Goal: Task Accomplishment & Management: Complete application form

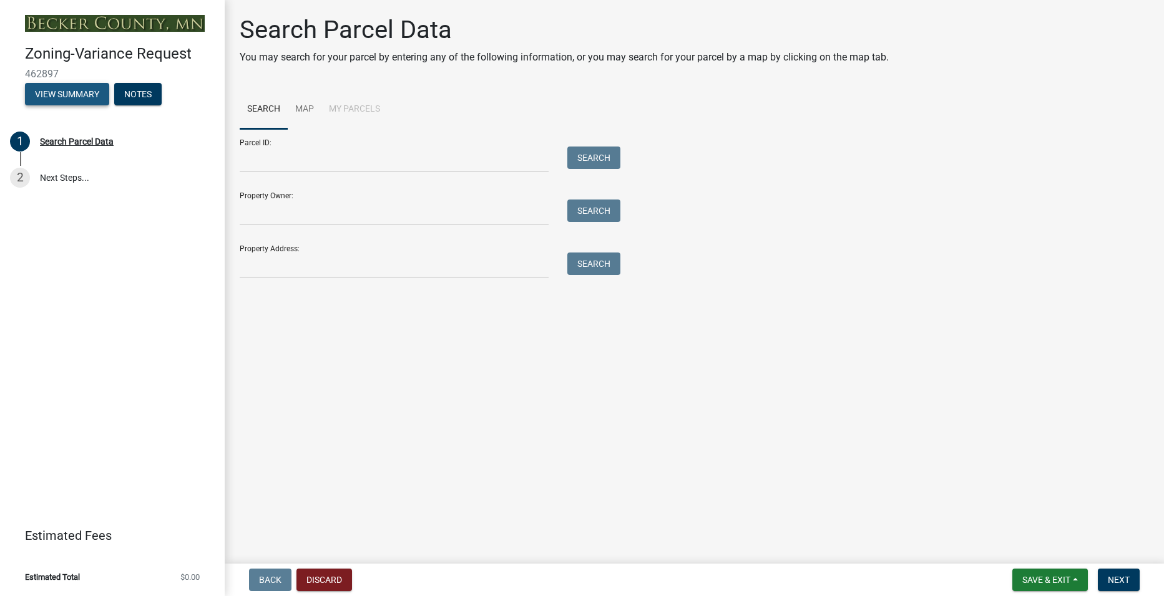
click at [74, 95] on button "View Summary" at bounding box center [67, 94] width 84 height 22
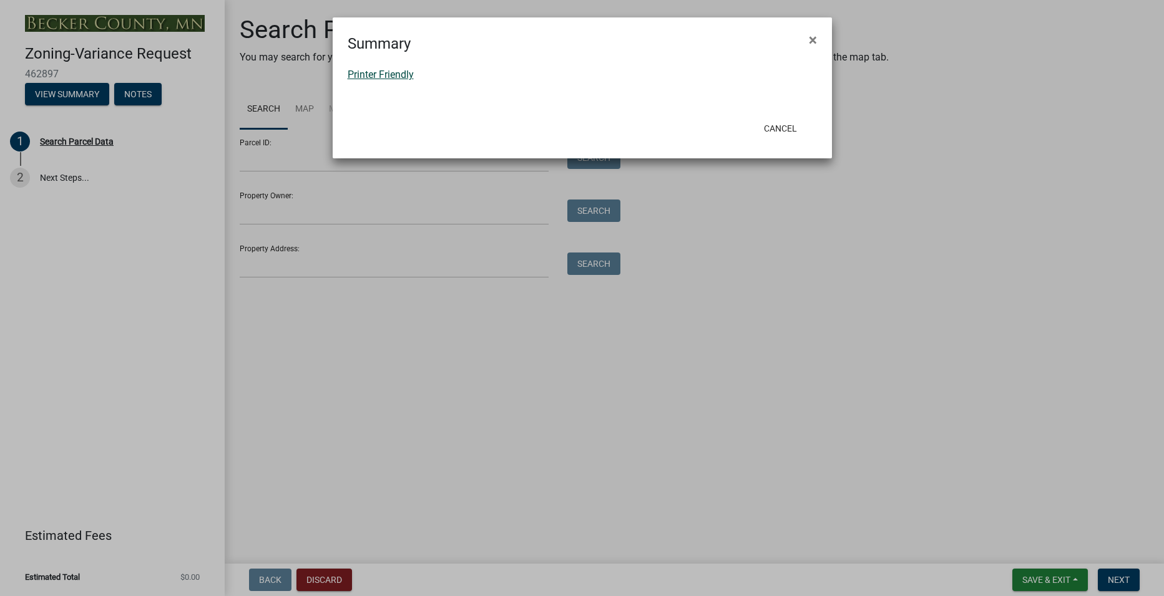
click at [390, 74] on link "Printer Friendly" at bounding box center [381, 75] width 66 height 12
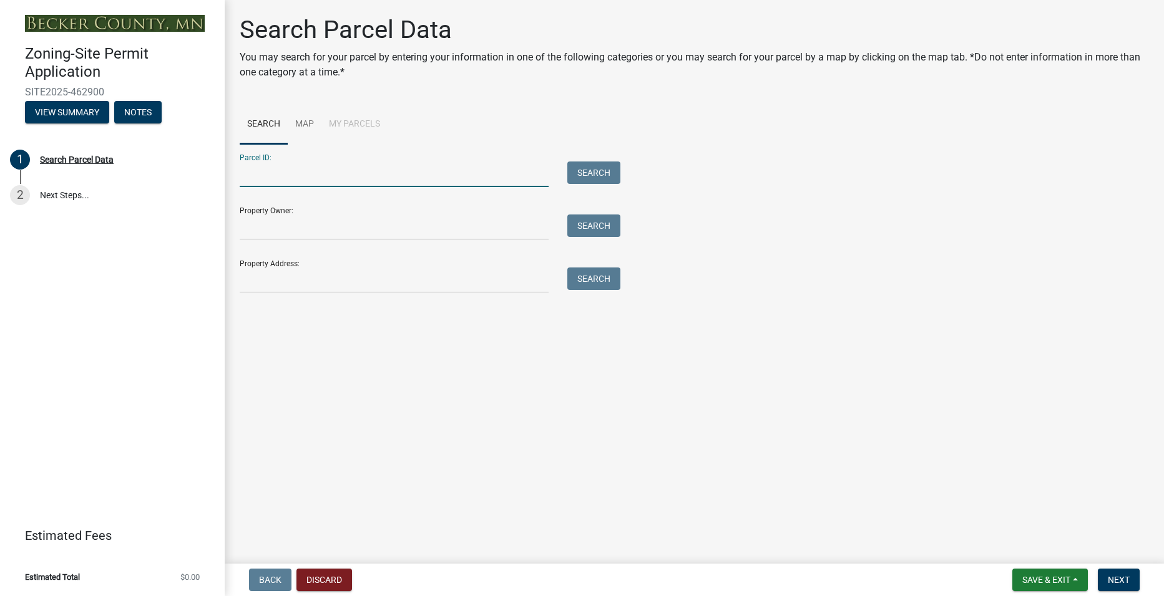
click at [346, 174] on input "Parcel ID:" at bounding box center [394, 175] width 309 height 26
type input "120118000"
click at [586, 173] on button "Search" at bounding box center [593, 173] width 53 height 22
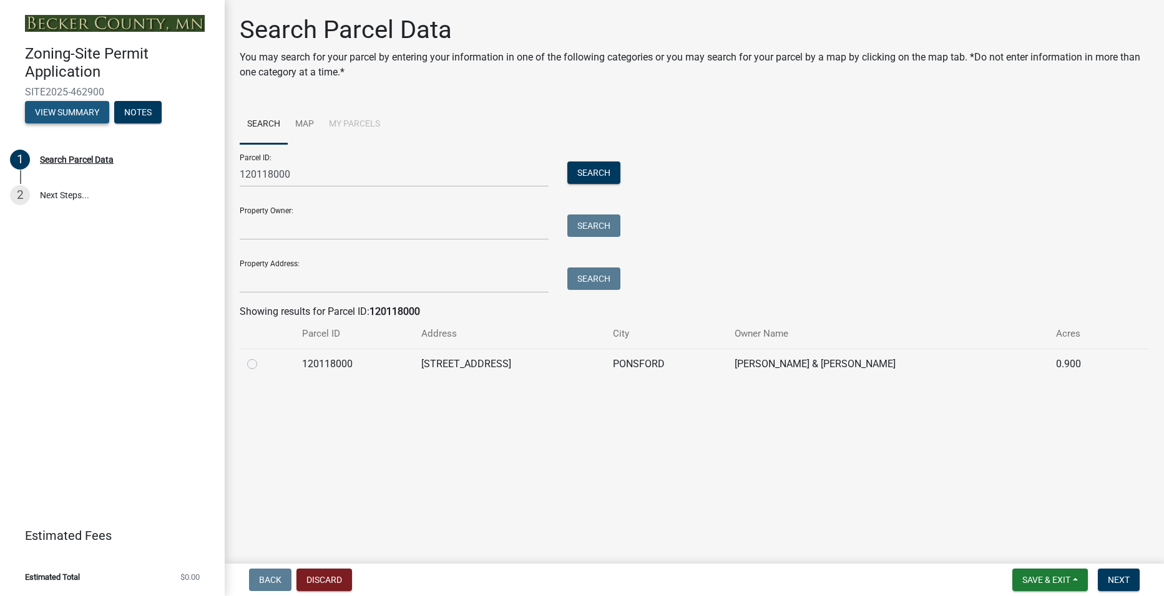
click at [50, 112] on button "View Summary" at bounding box center [67, 112] width 84 height 22
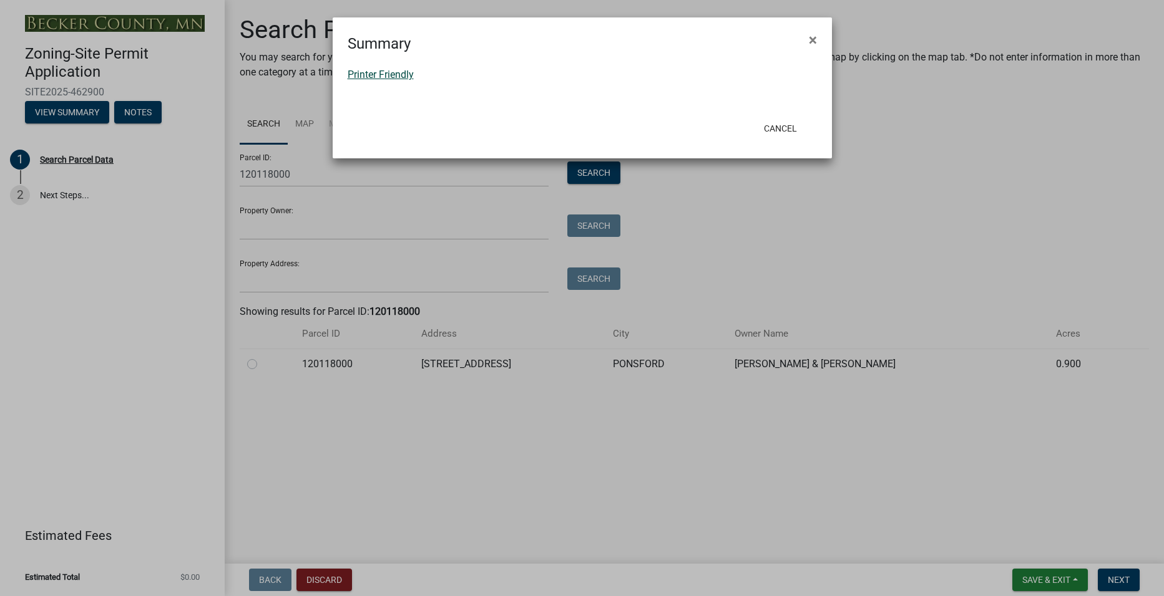
click at [381, 74] on link "Printer Friendly" at bounding box center [381, 75] width 66 height 12
click at [782, 125] on button "Cancel" at bounding box center [780, 128] width 53 height 22
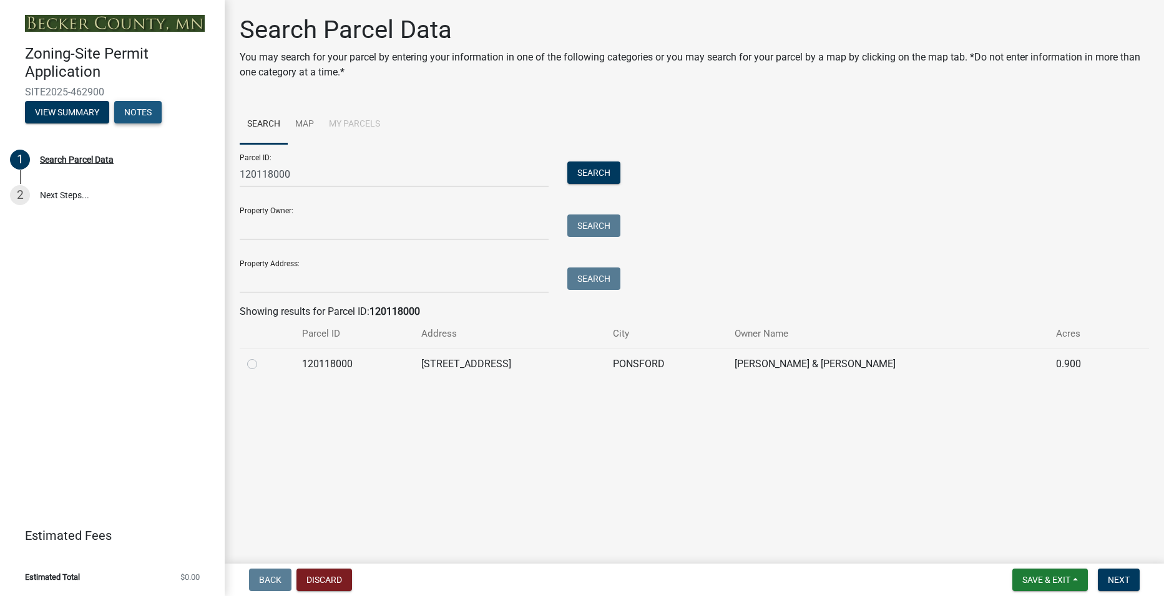
click at [148, 115] on button "Notes" at bounding box center [137, 112] width 47 height 22
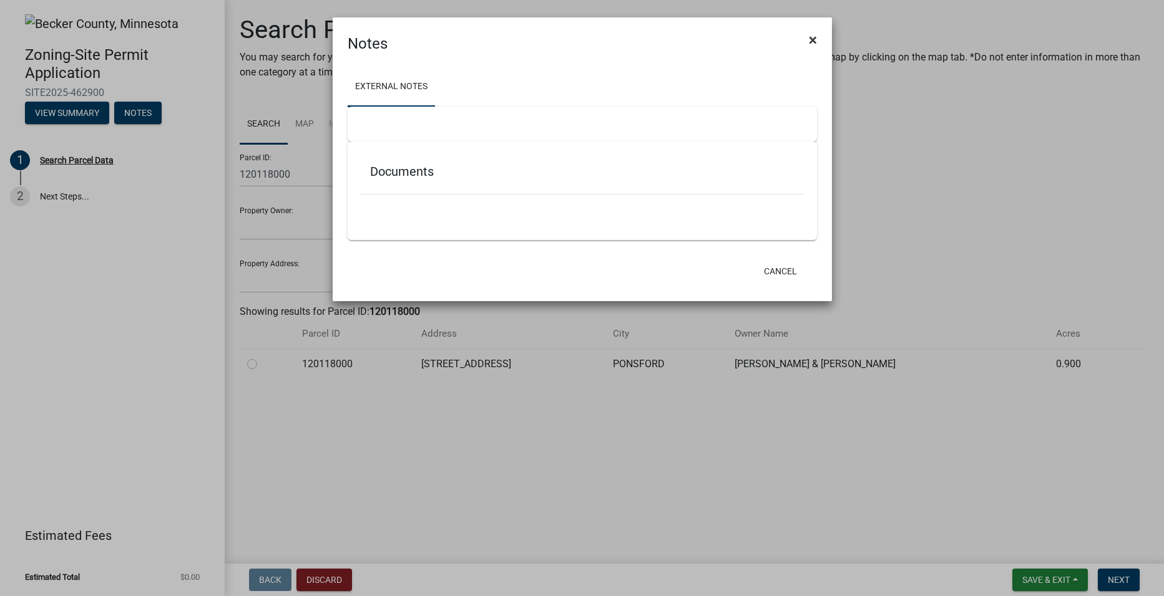
click at [814, 36] on span "×" at bounding box center [813, 39] width 8 height 17
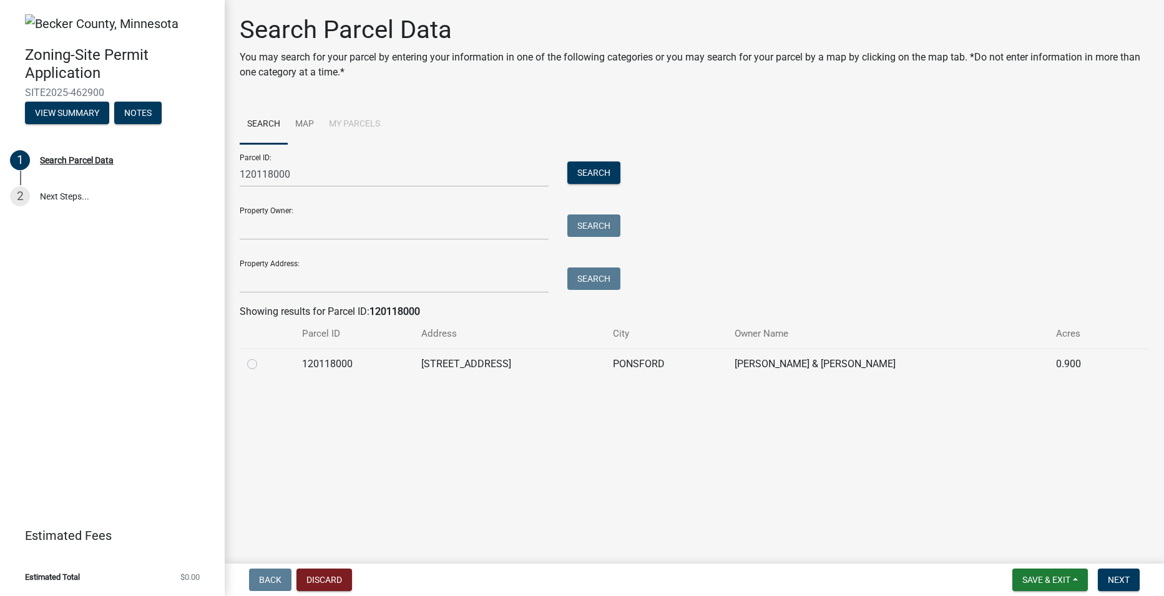
click at [262, 357] on label at bounding box center [262, 357] width 0 height 0
click at [262, 365] on input "radio" at bounding box center [266, 361] width 8 height 8
radio input "true"
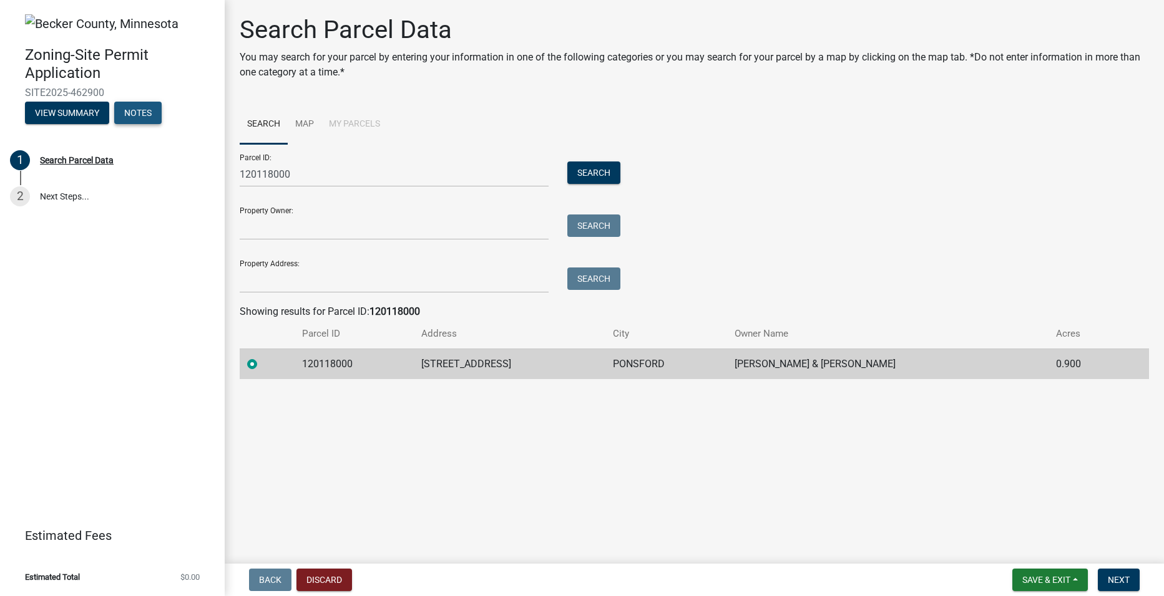
click at [132, 114] on button "Notes" at bounding box center [137, 113] width 47 height 22
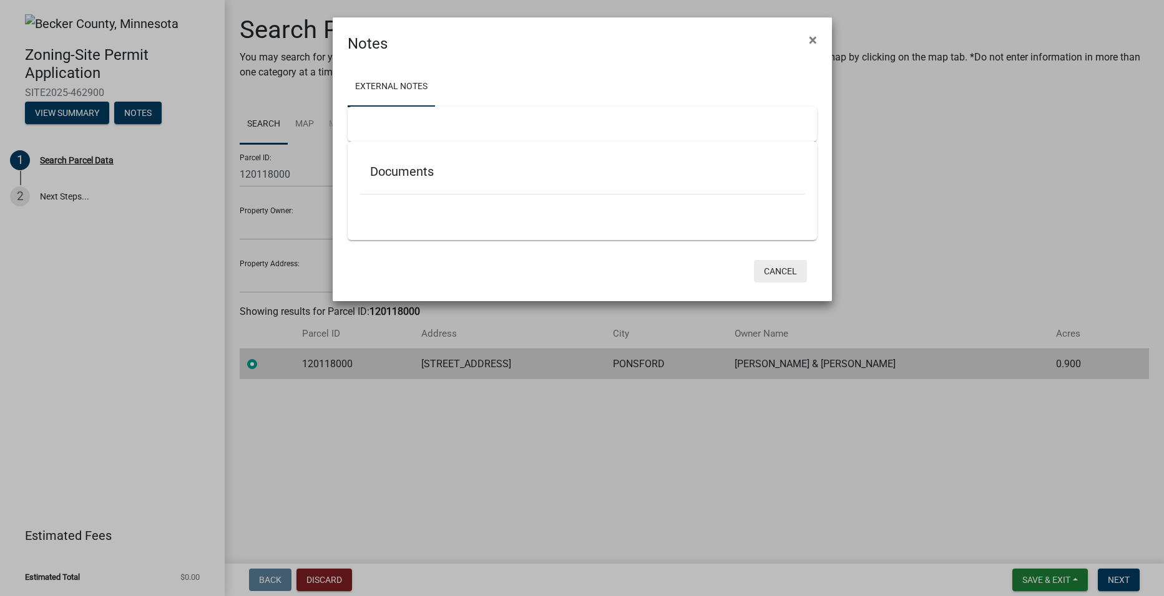
click at [787, 271] on button "Cancel" at bounding box center [780, 271] width 53 height 22
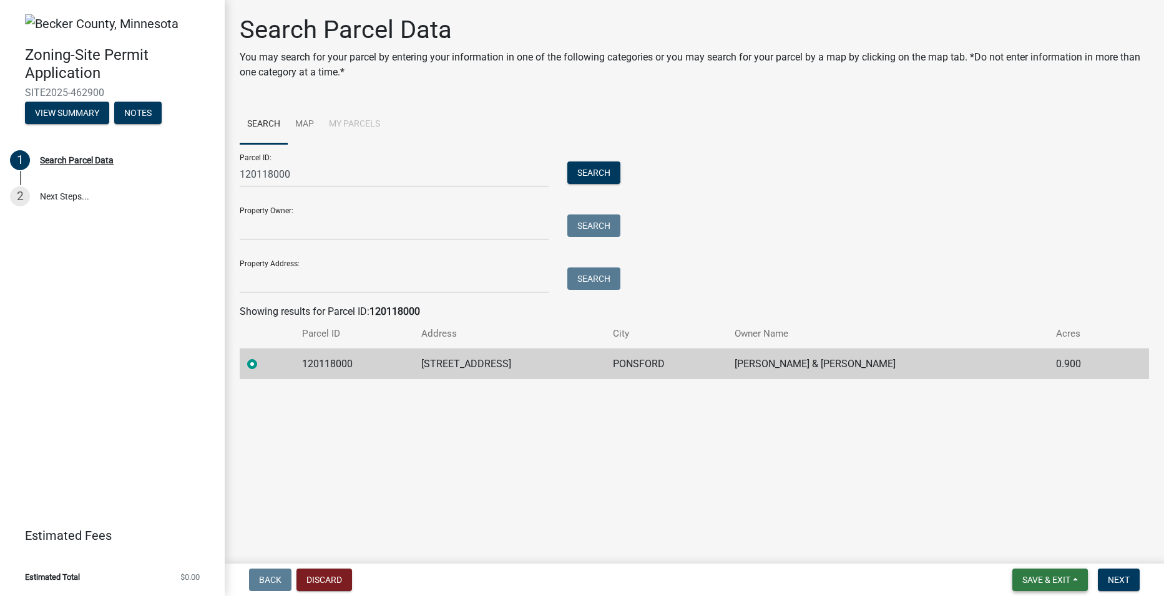
click at [1063, 583] on span "Save & Exit" at bounding box center [1046, 580] width 48 height 10
click at [1011, 518] on button "Save" at bounding box center [1038, 518] width 100 height 30
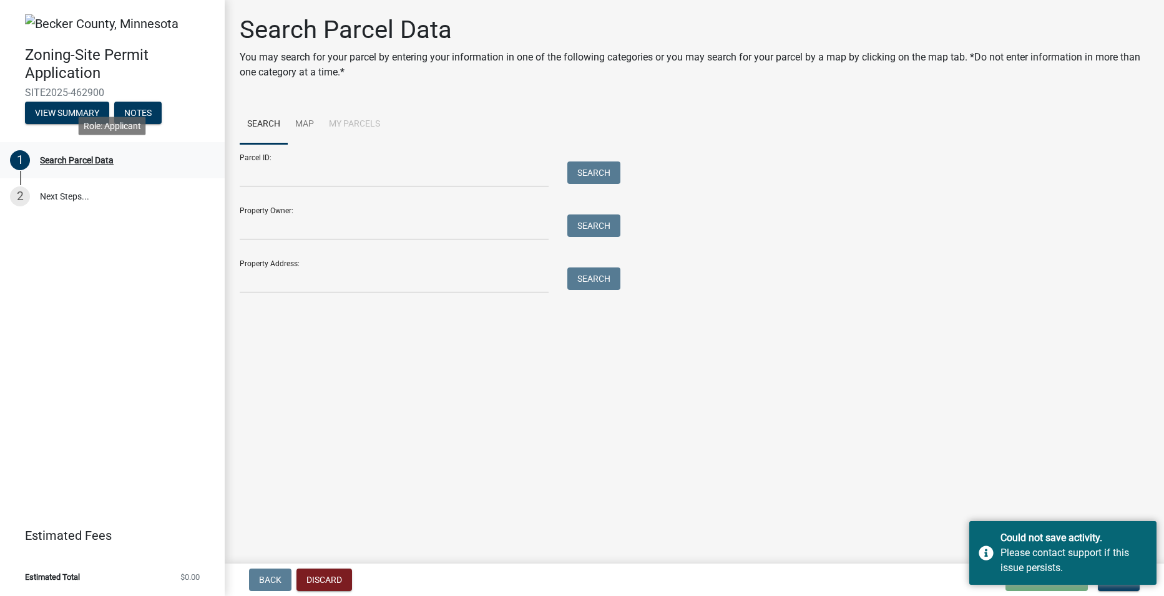
click at [71, 160] on div "Search Parcel Data" at bounding box center [77, 160] width 74 height 9
click at [149, 110] on button "Notes" at bounding box center [137, 113] width 47 height 22
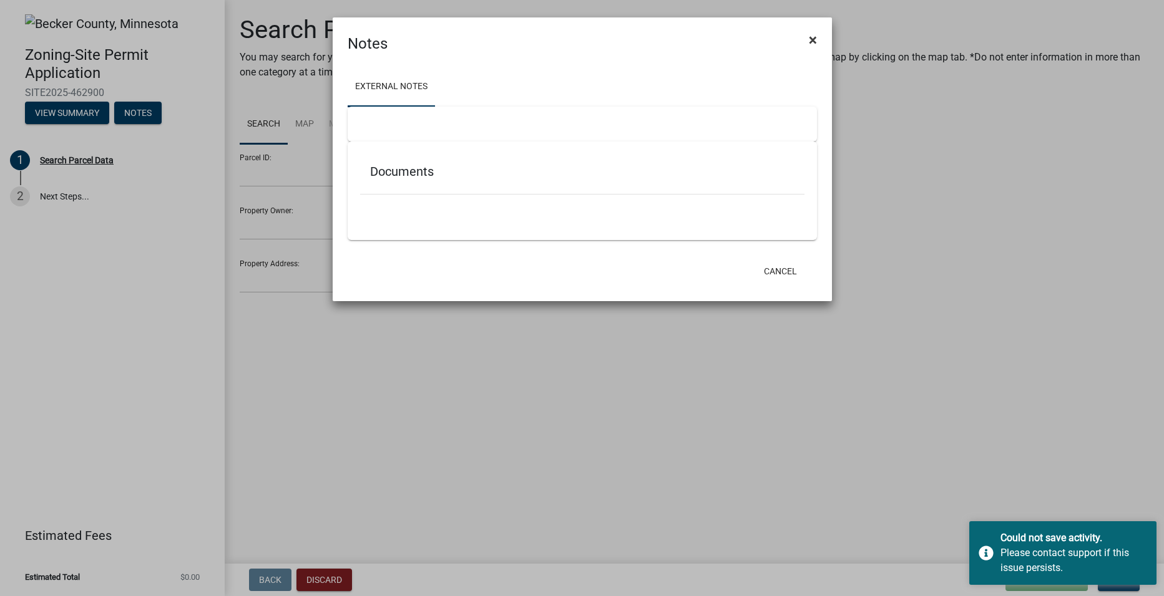
click at [813, 41] on span "×" at bounding box center [813, 39] width 8 height 17
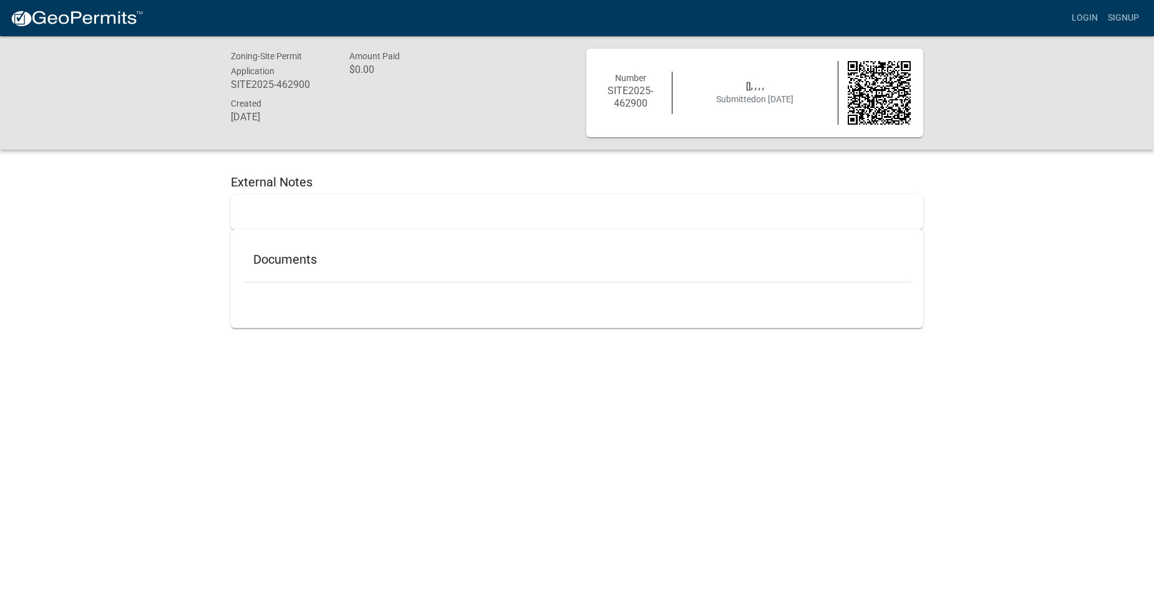
click at [623, 93] on h6 "SITE2025-462900" at bounding box center [631, 97] width 64 height 24
click at [626, 102] on h6 "SITE2025-462900" at bounding box center [631, 97] width 64 height 24
click at [269, 261] on h5 "Documents" at bounding box center [577, 259] width 648 height 15
